Goal: Check status: Check status

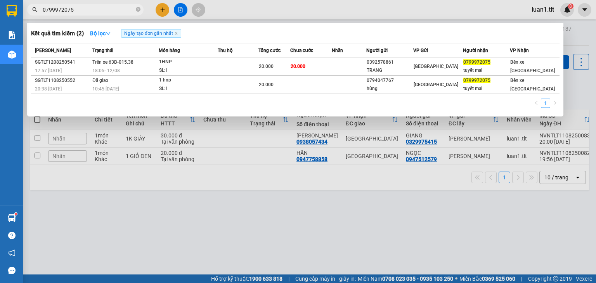
click at [137, 11] on icon "close-circle" at bounding box center [138, 9] width 5 height 5
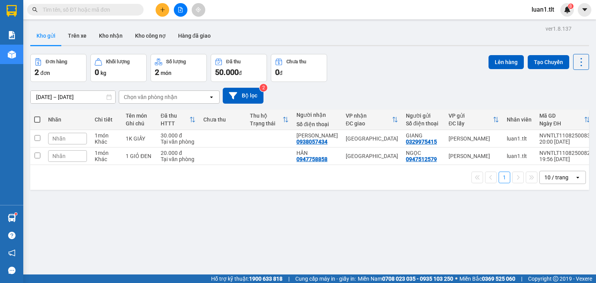
click at [118, 13] on input "text" at bounding box center [89, 9] width 92 height 9
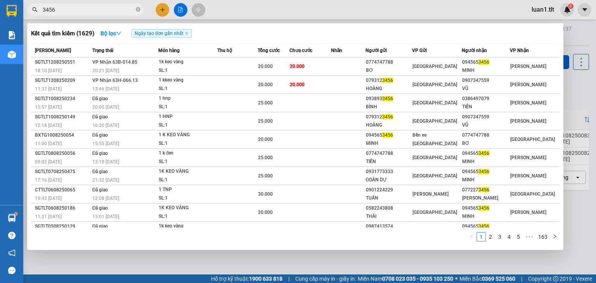
type input "3456"
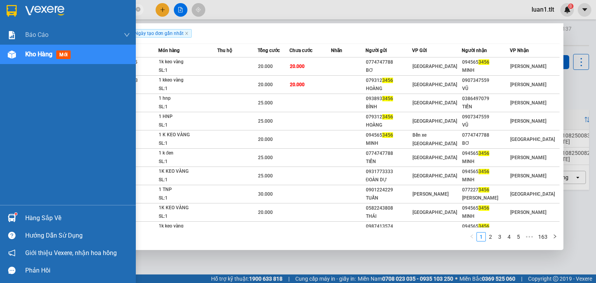
click at [42, 219] on div "Hàng sắp về" at bounding box center [77, 218] width 105 height 12
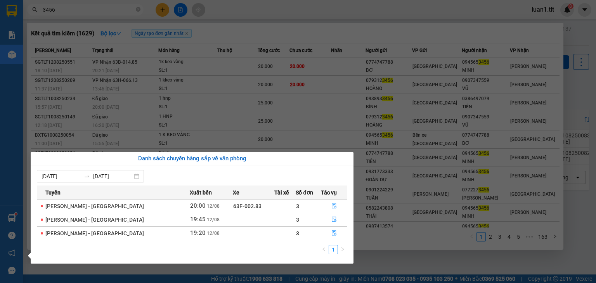
click at [373, 267] on section "Kết quả tìm kiếm ( 1629 ) Bộ lọc Ngày tạo đơn gần nhất Mã ĐH Trạng thái Món hàn…" at bounding box center [298, 141] width 596 height 283
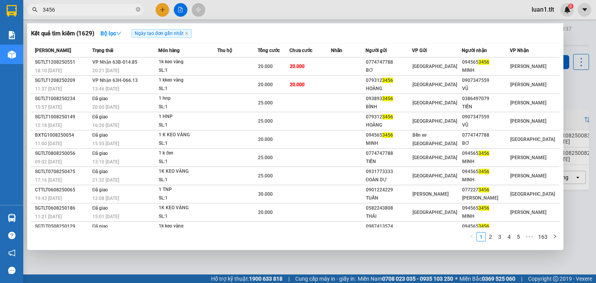
click at [383, 269] on div at bounding box center [298, 141] width 596 height 283
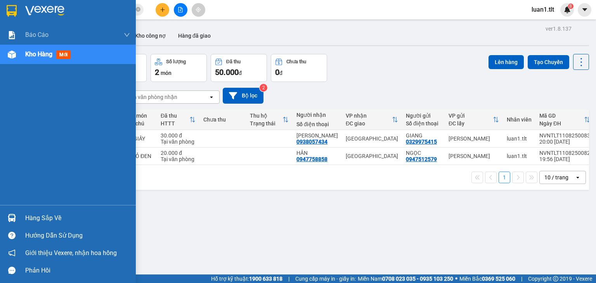
click at [5, 8] on div at bounding box center [12, 11] width 14 height 14
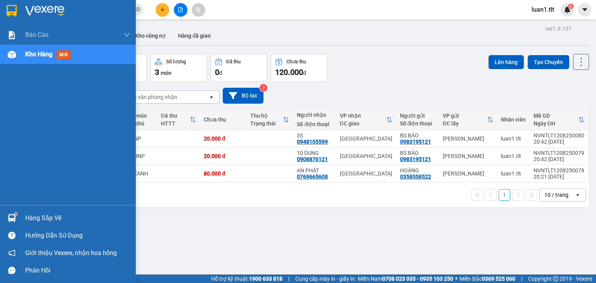
click at [16, 4] on div at bounding box center [12, 11] width 14 height 14
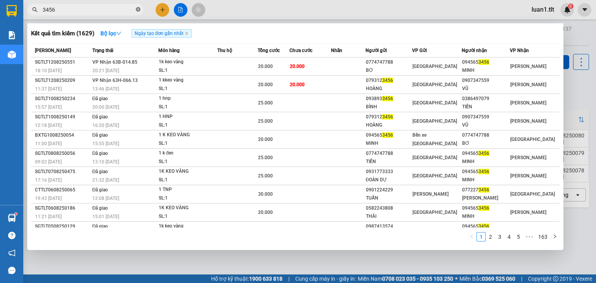
click at [137, 11] on icon "close-circle" at bounding box center [138, 9] width 5 height 5
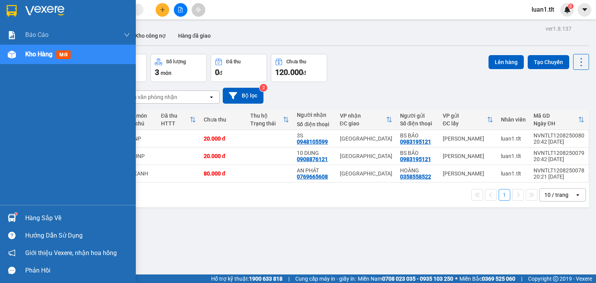
click at [18, 10] on div at bounding box center [12, 11] width 14 height 14
click at [15, 214] on sup at bounding box center [16, 214] width 2 height 2
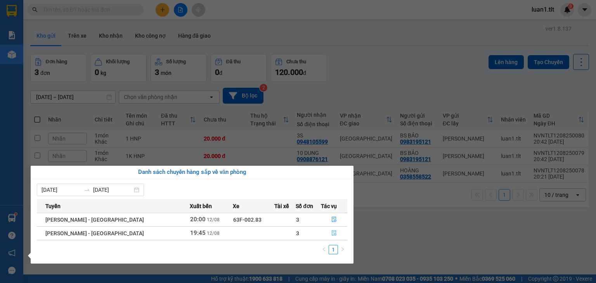
click at [333, 238] on button "button" at bounding box center [334, 233] width 26 height 12
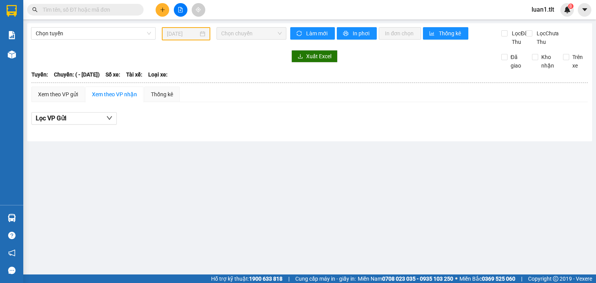
type input "[DATE]"
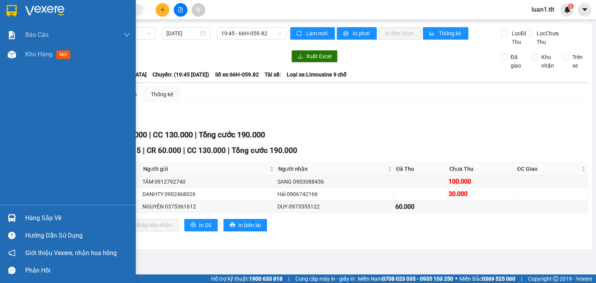
click at [18, 214] on div at bounding box center [12, 218] width 14 height 14
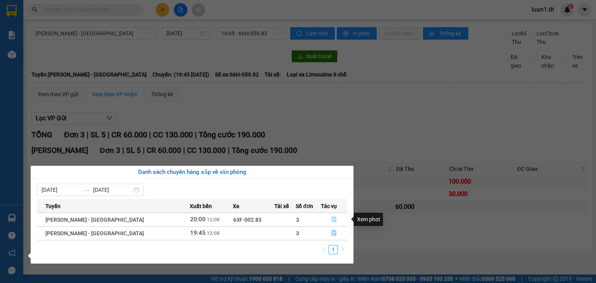
click at [327, 218] on button "button" at bounding box center [334, 219] width 26 height 12
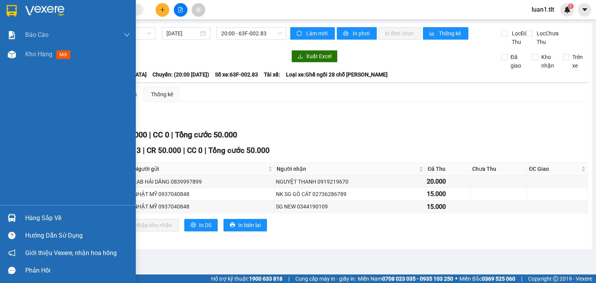
click at [16, 14] on img at bounding box center [12, 11] width 10 height 12
